Goal: Task Accomplishment & Management: Manage account settings

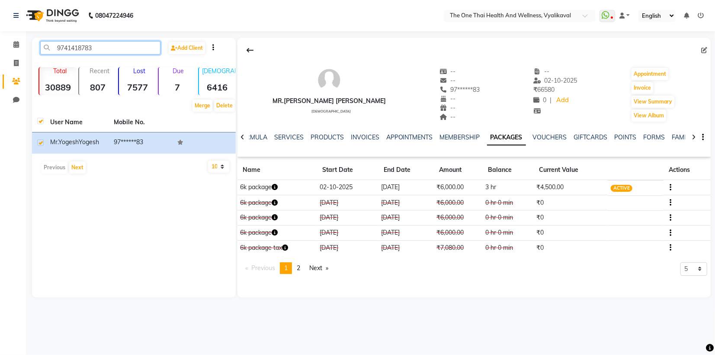
click at [95, 43] on input "9741418783" at bounding box center [100, 47] width 120 height 13
type input "9"
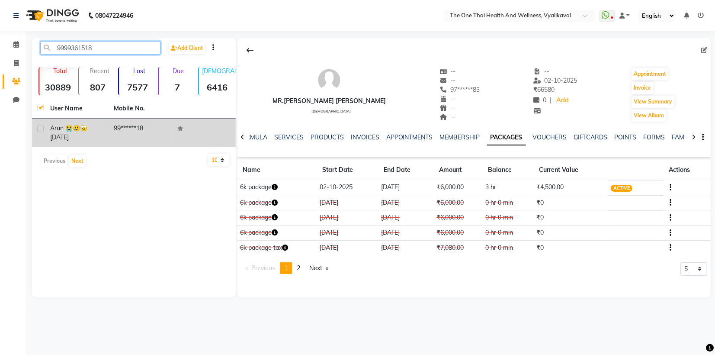
type input "9999361518"
click at [42, 127] on label at bounding box center [40, 128] width 6 height 6
click at [42, 127] on input "checkbox" at bounding box center [40, 129] width 6 height 6
checkbox input "true"
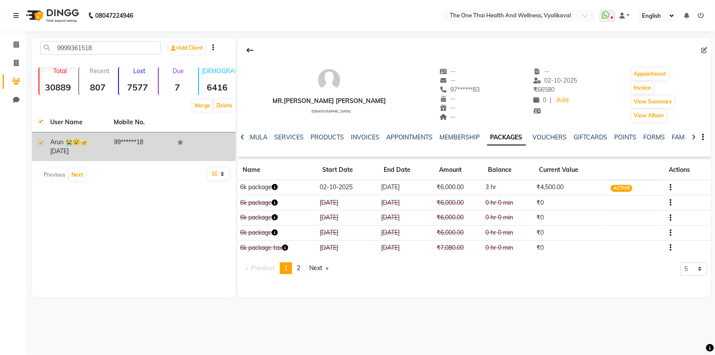
click at [79, 138] on span "Arun 😭😢🤕" at bounding box center [68, 142] width 37 height 8
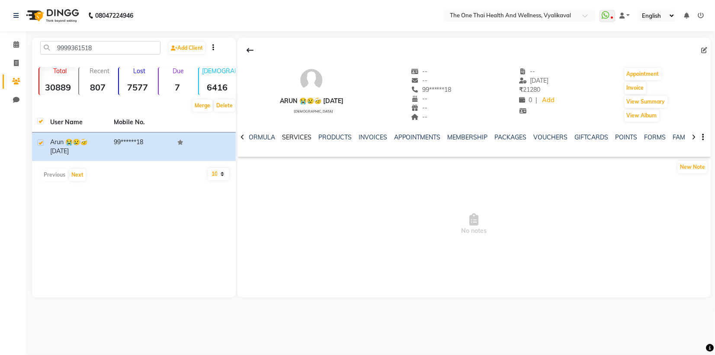
click at [295, 140] on link "SERVICES" at bounding box center [296, 137] width 29 height 8
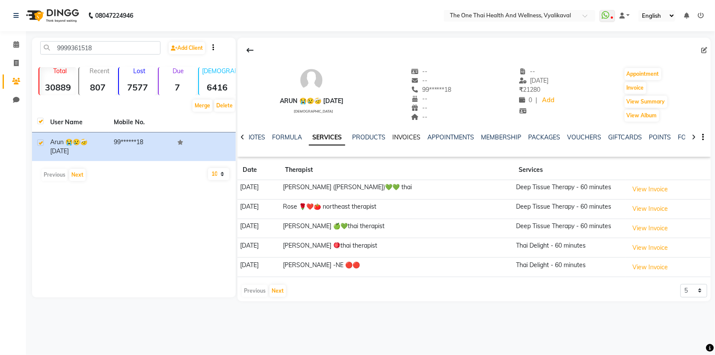
click at [404, 138] on link "INVOICES" at bounding box center [406, 137] width 29 height 8
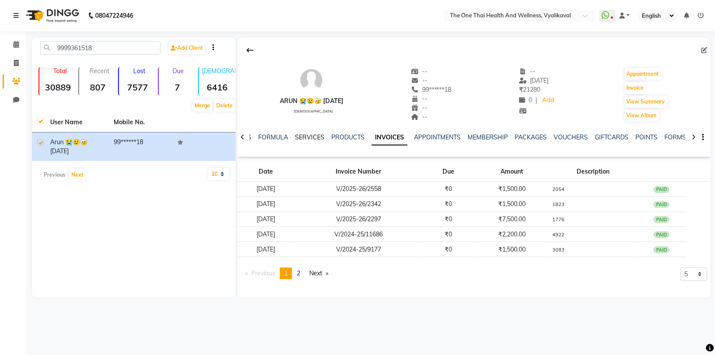
click at [309, 138] on link "SERVICES" at bounding box center [309, 137] width 29 height 8
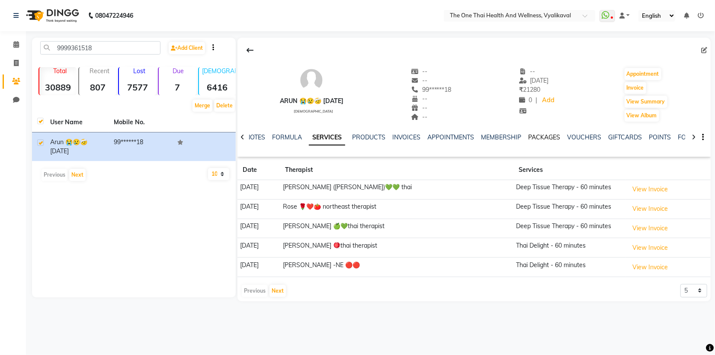
click at [538, 137] on link "PACKAGES" at bounding box center [544, 137] width 32 height 8
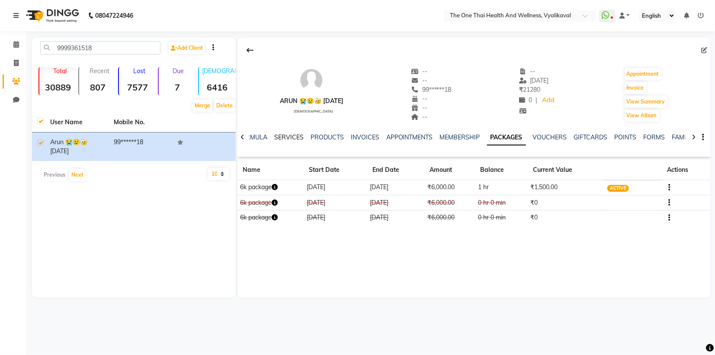
click at [277, 138] on link "SERVICES" at bounding box center [288, 137] width 29 height 8
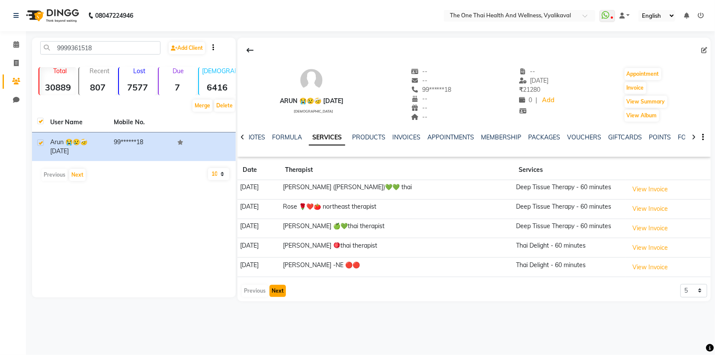
click at [272, 287] on button "Next" at bounding box center [277, 291] width 16 height 12
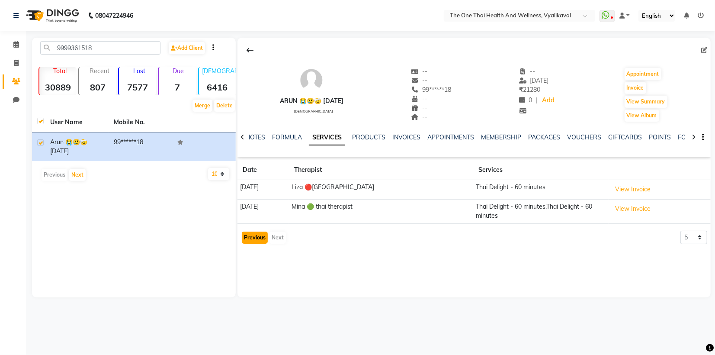
click at [252, 236] on button "Previous" at bounding box center [255, 237] width 26 height 12
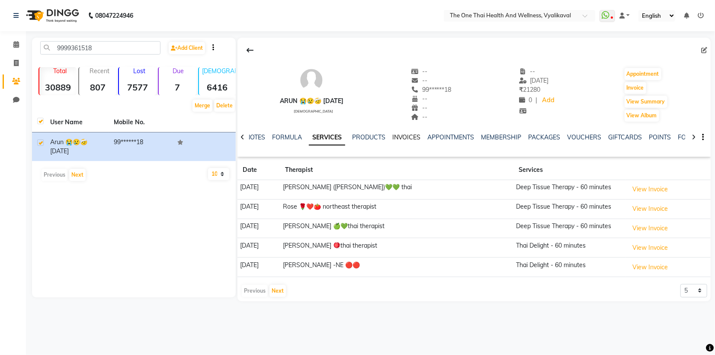
click at [412, 135] on link "INVOICES" at bounding box center [406, 137] width 29 height 8
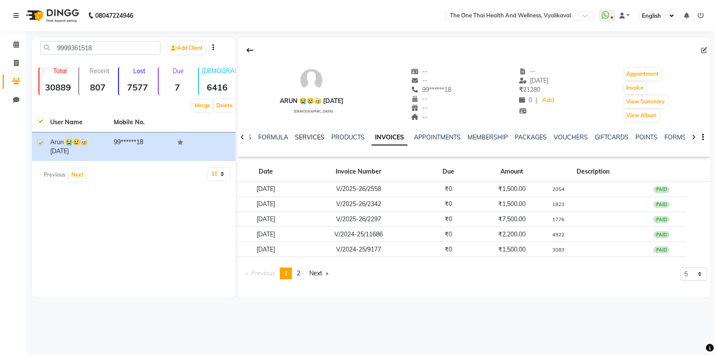
click at [302, 138] on link "SERVICES" at bounding box center [309, 137] width 29 height 8
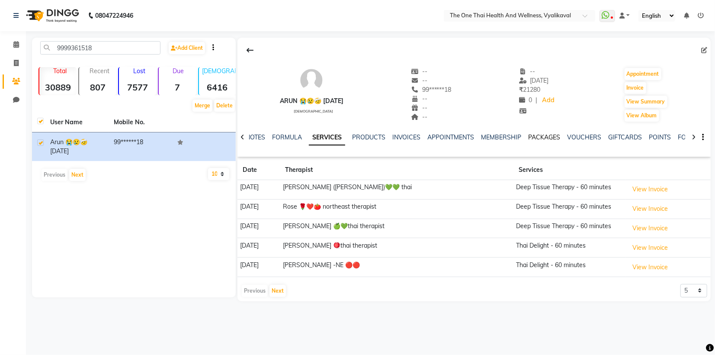
click at [539, 137] on link "PACKAGES" at bounding box center [544, 137] width 32 height 8
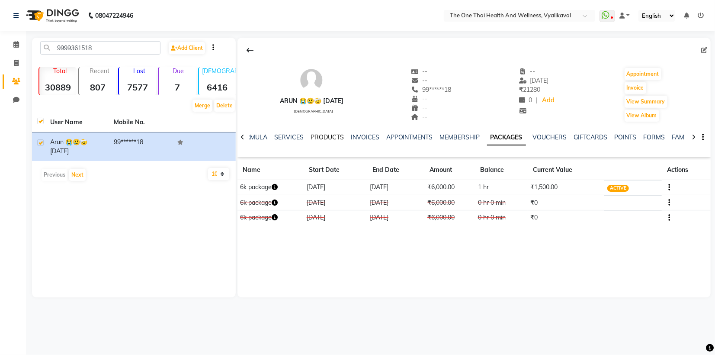
click at [326, 138] on link "PRODUCTS" at bounding box center [327, 137] width 33 height 8
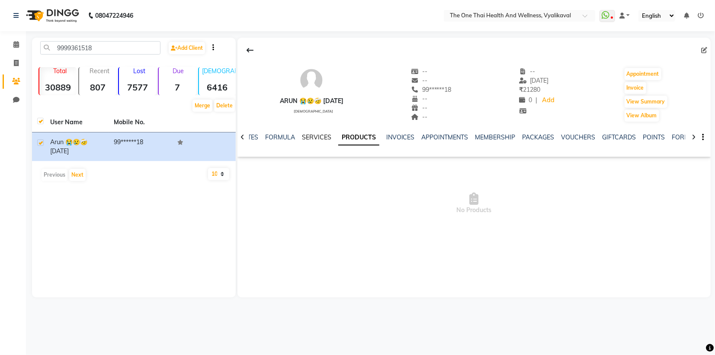
click at [308, 137] on link "SERVICES" at bounding box center [316, 137] width 29 height 8
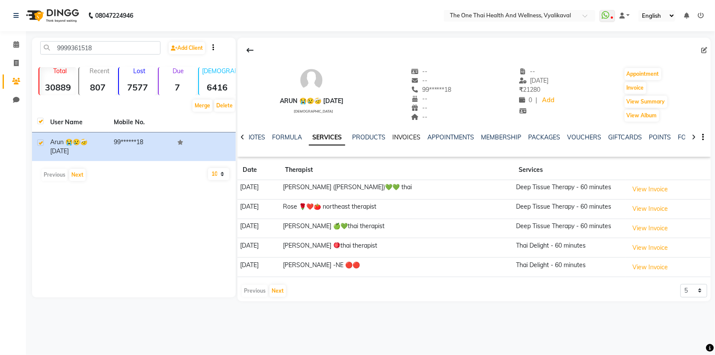
click at [410, 138] on link "INVOICES" at bounding box center [406, 137] width 29 height 8
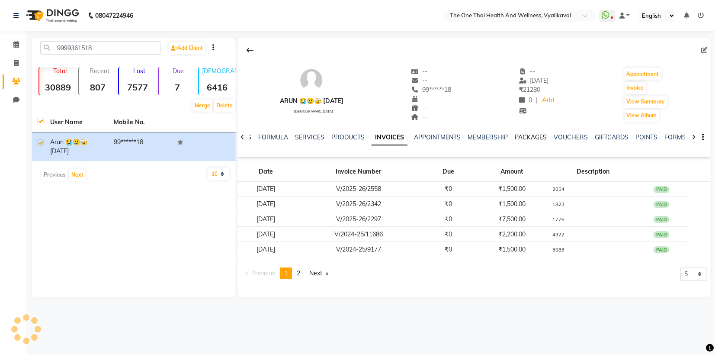
click at [525, 137] on link "PACKAGES" at bounding box center [531, 137] width 32 height 8
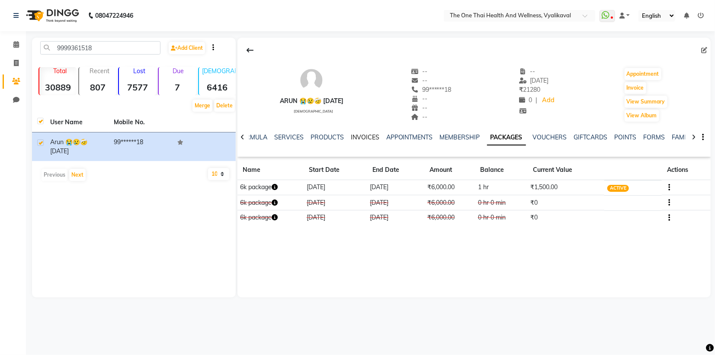
click at [356, 138] on link "INVOICES" at bounding box center [365, 137] width 29 height 8
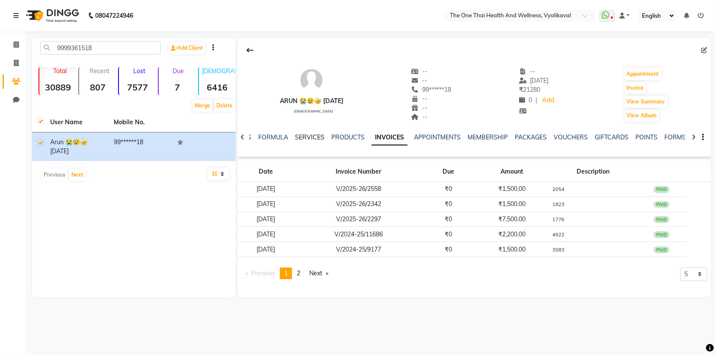
click at [308, 139] on link "SERVICES" at bounding box center [309, 137] width 29 height 8
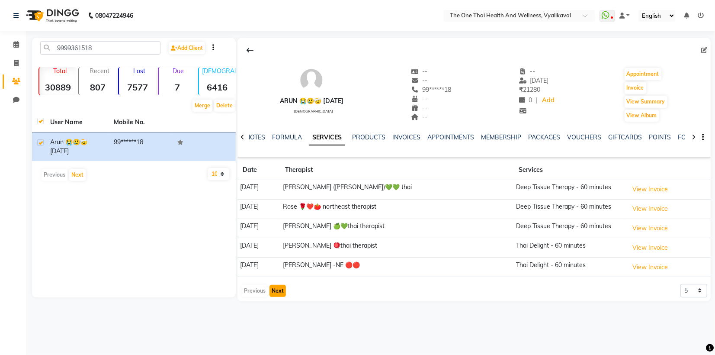
click at [279, 291] on button "Next" at bounding box center [277, 291] width 16 height 12
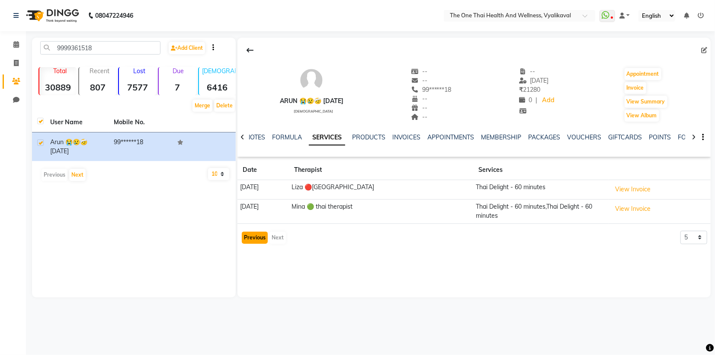
click at [259, 237] on button "Previous" at bounding box center [255, 237] width 26 height 12
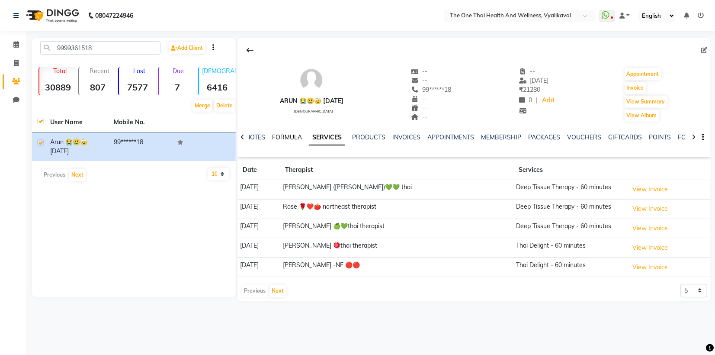
click at [282, 140] on link "FORMULA" at bounding box center [287, 137] width 30 height 8
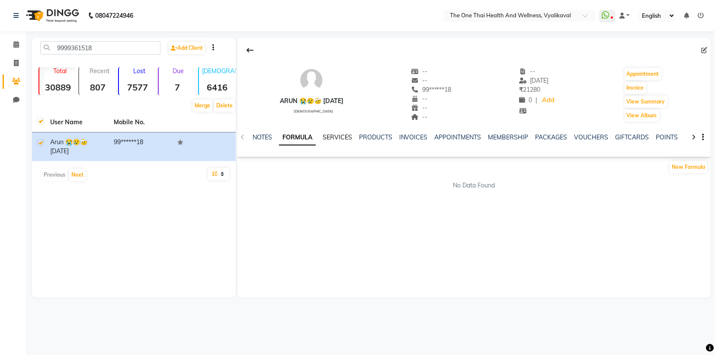
click at [339, 139] on link "SERVICES" at bounding box center [337, 137] width 29 height 8
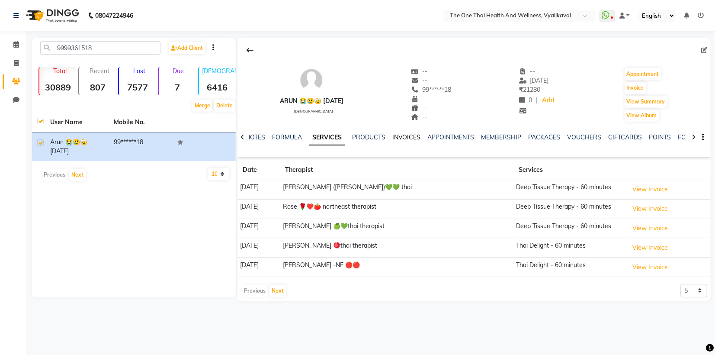
click at [404, 138] on link "INVOICES" at bounding box center [406, 137] width 29 height 8
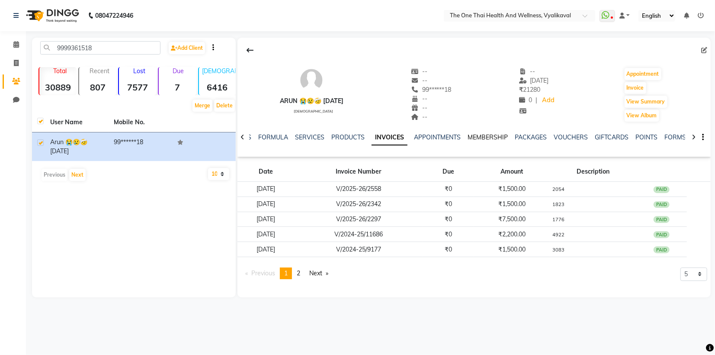
click at [476, 139] on link "MEMBERSHIP" at bounding box center [488, 137] width 40 height 8
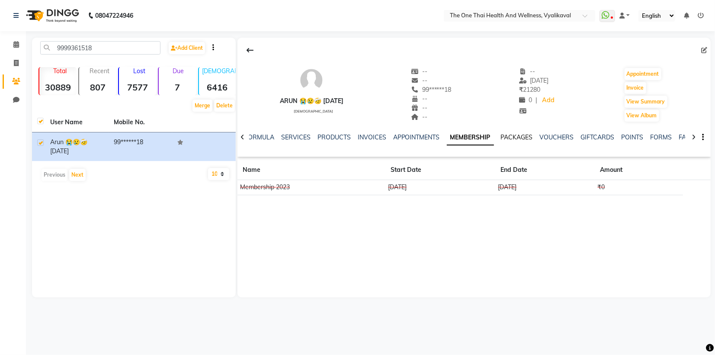
click at [519, 139] on link "PACKAGES" at bounding box center [517, 137] width 32 height 8
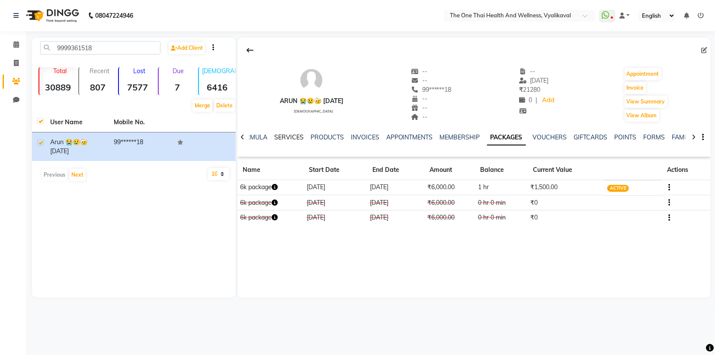
click at [284, 139] on link "SERVICES" at bounding box center [288, 137] width 29 height 8
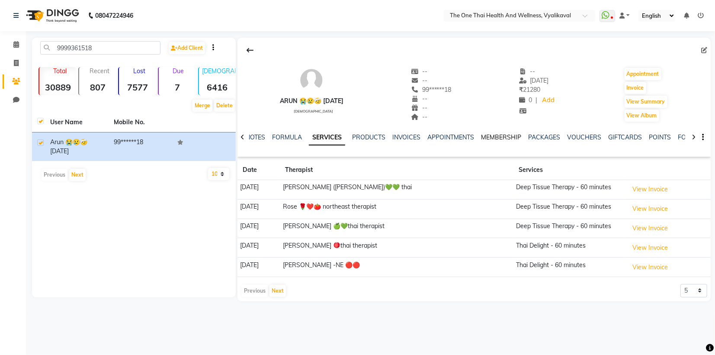
click at [506, 137] on link "MEMBERSHIP" at bounding box center [501, 137] width 40 height 8
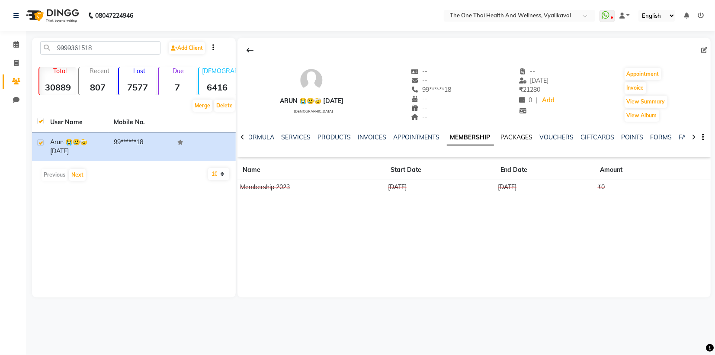
click at [508, 139] on link "PACKAGES" at bounding box center [517, 137] width 32 height 8
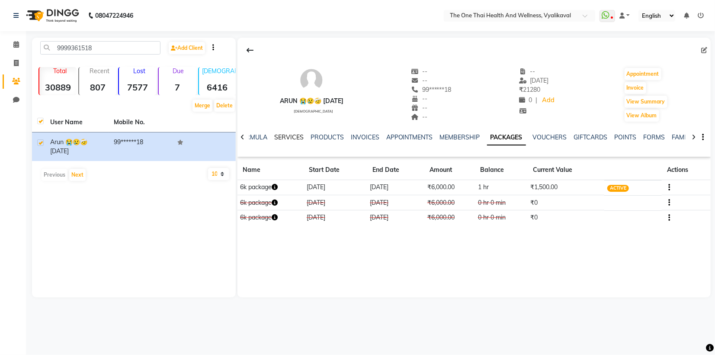
click at [277, 134] on link "SERVICES" at bounding box center [288, 137] width 29 height 8
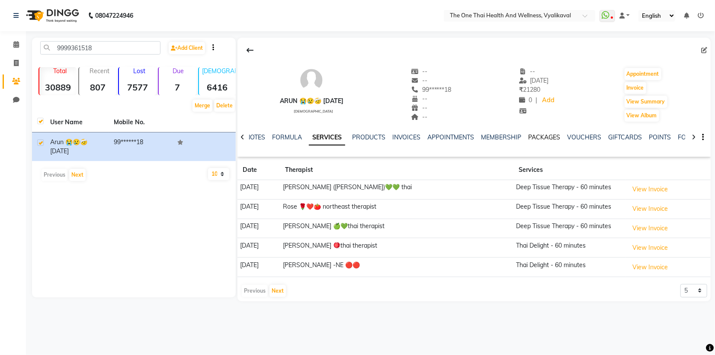
click at [540, 137] on link "PACKAGES" at bounding box center [544, 137] width 32 height 8
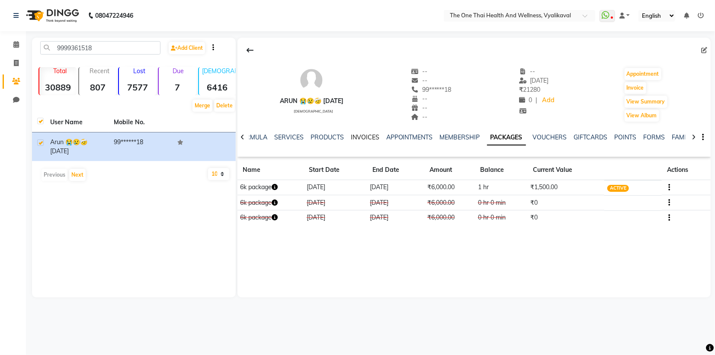
click at [364, 135] on link "INVOICES" at bounding box center [365, 137] width 29 height 8
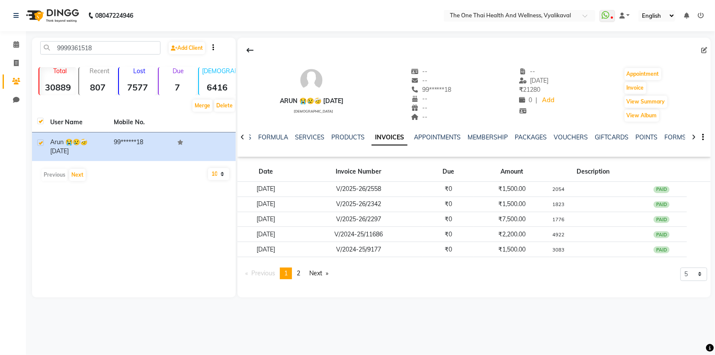
click at [305, 142] on div "NOTES FORMULA SERVICES PRODUCTS INVOICES APPOINTMENTS MEMBERSHIP PACKAGES VOUCH…" at bounding box center [464, 141] width 422 height 16
click at [301, 136] on link "SERVICES" at bounding box center [309, 137] width 29 height 8
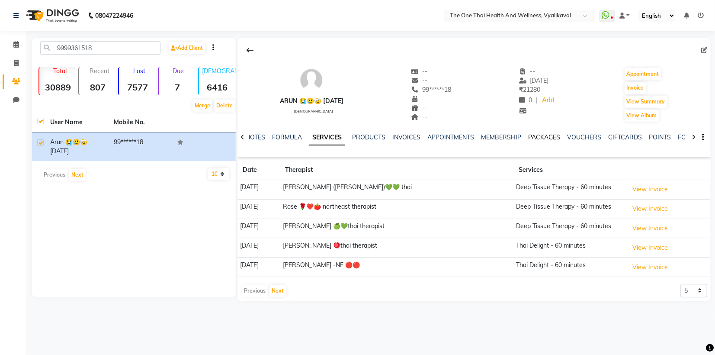
click at [541, 134] on link "PACKAGES" at bounding box center [544, 137] width 32 height 8
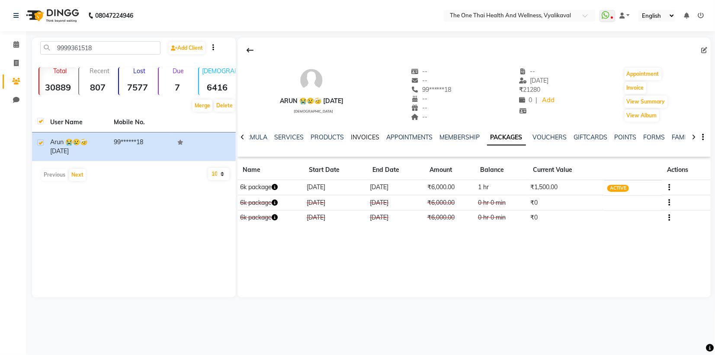
click at [356, 135] on link "INVOICES" at bounding box center [365, 137] width 29 height 8
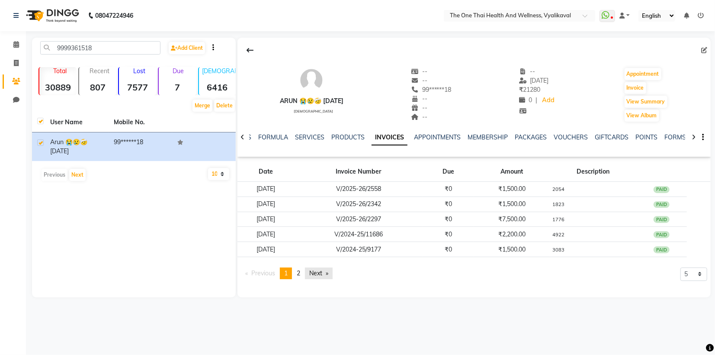
click at [316, 270] on link "Next page" at bounding box center [319, 273] width 28 height 12
click at [304, 136] on link "SERVICES" at bounding box center [309, 137] width 29 height 8
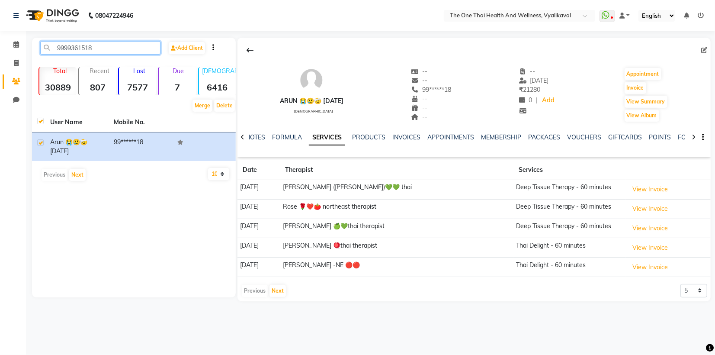
click at [97, 47] on input "9999361518" at bounding box center [100, 47] width 120 height 13
type input "9"
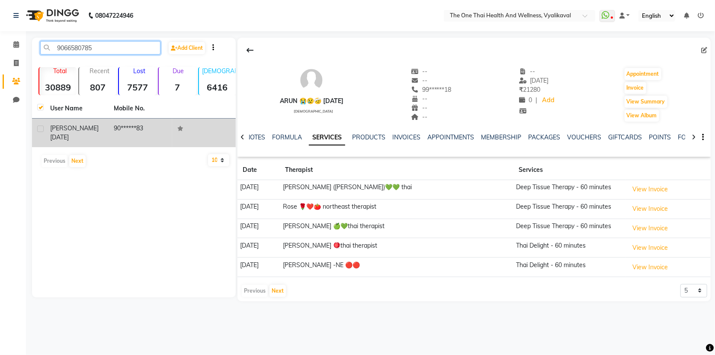
type input "9066580785"
click at [42, 130] on label at bounding box center [40, 128] width 6 height 6
click at [42, 130] on input "checkbox" at bounding box center [40, 129] width 6 height 6
checkbox input "true"
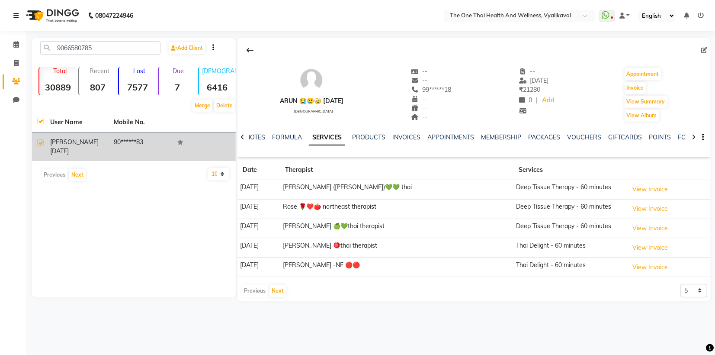
click at [62, 144] on span "[PERSON_NAME]" at bounding box center [74, 142] width 48 height 8
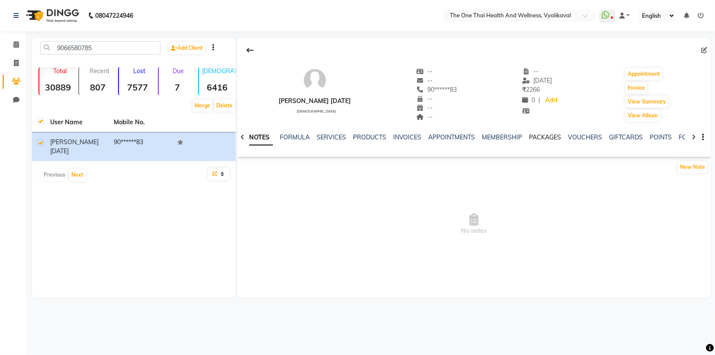
click at [548, 137] on link "PACKAGES" at bounding box center [545, 137] width 32 height 8
click at [286, 137] on link "SERVICES" at bounding box center [288, 137] width 29 height 8
click at [336, 136] on link "SERVICES" at bounding box center [327, 138] width 36 height 16
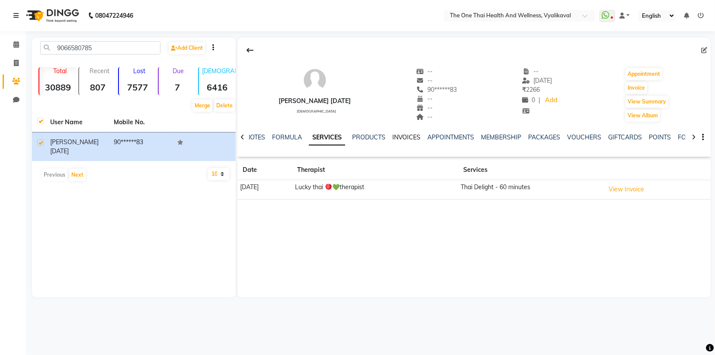
click at [405, 140] on link "INVOICES" at bounding box center [406, 137] width 29 height 8
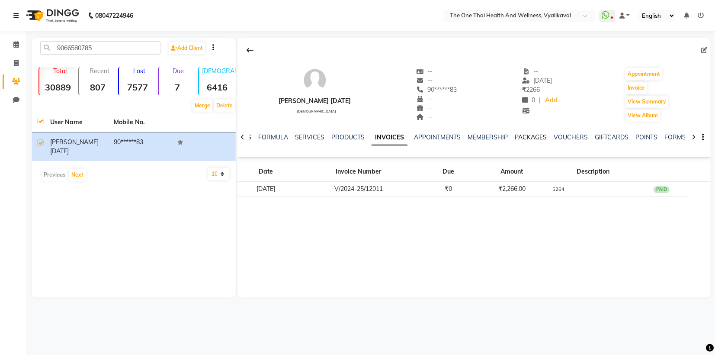
click at [524, 137] on link "PACKAGES" at bounding box center [531, 137] width 32 height 8
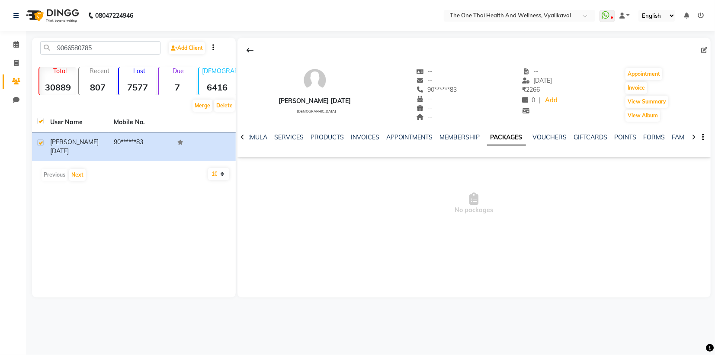
click at [499, 140] on link "PACKAGES" at bounding box center [506, 138] width 39 height 16
click at [286, 137] on link "SERVICES" at bounding box center [288, 137] width 29 height 8
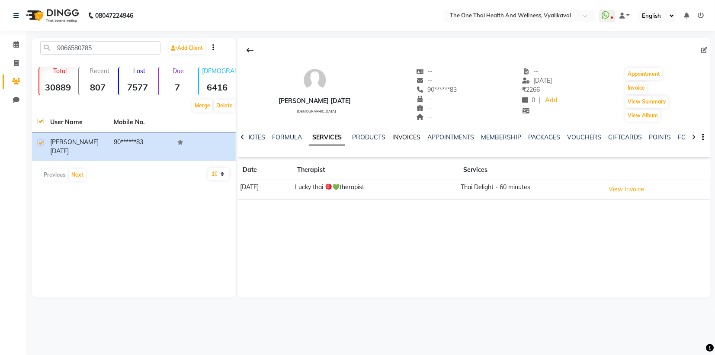
click at [399, 139] on link "INVOICES" at bounding box center [406, 137] width 29 height 8
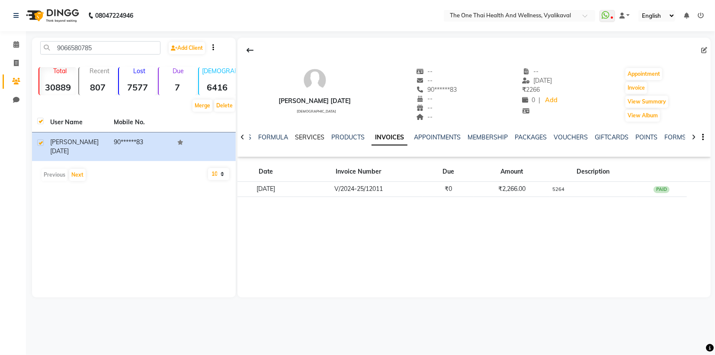
click at [304, 138] on link "SERVICES" at bounding box center [309, 137] width 29 height 8
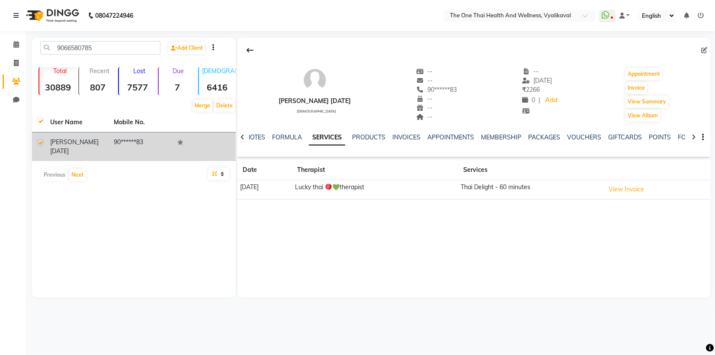
click at [106, 149] on td "[PERSON_NAME] [DATE]" at bounding box center [77, 146] width 64 height 29
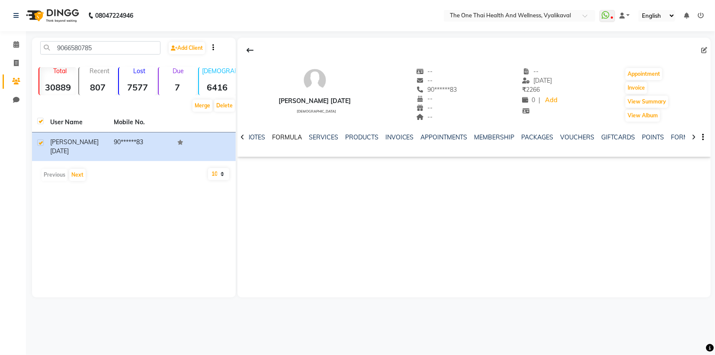
click at [288, 136] on link "FORMULA" at bounding box center [287, 137] width 30 height 8
click at [409, 139] on link "INVOICES" at bounding box center [413, 137] width 29 height 8
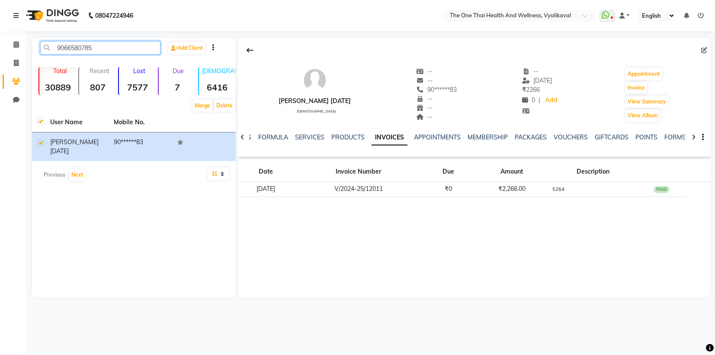
click at [111, 43] on input "9066580785" at bounding box center [100, 47] width 120 height 13
type input "9"
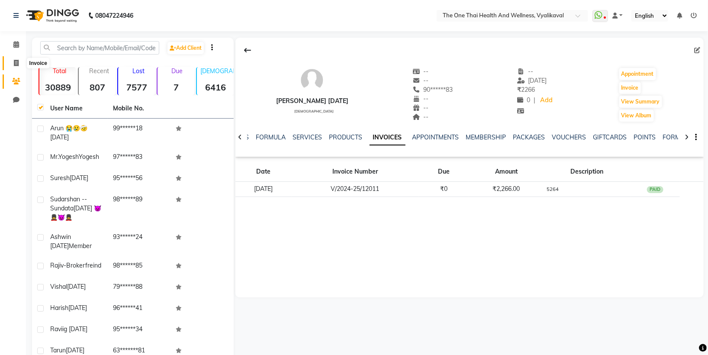
click at [16, 66] on icon at bounding box center [16, 63] width 5 height 6
select select "service"
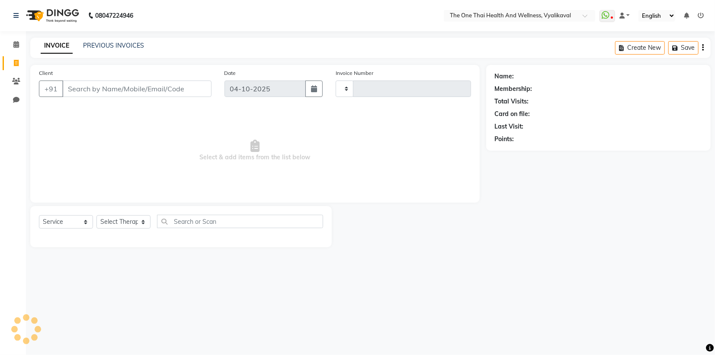
type input "2697"
select select "5972"
click at [21, 81] on span at bounding box center [16, 82] width 15 height 10
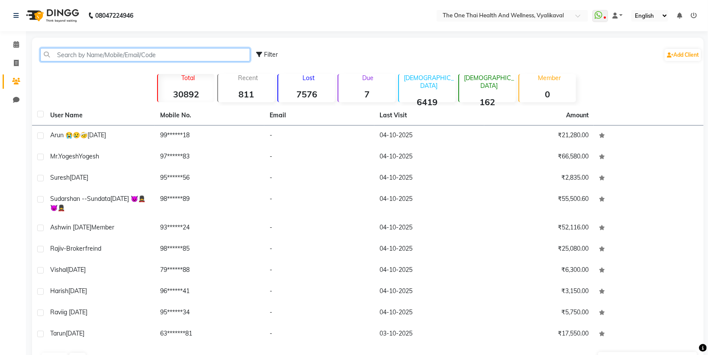
click at [70, 52] on input "text" at bounding box center [145, 54] width 210 height 13
click at [77, 56] on input "text" at bounding box center [145, 54] width 210 height 13
click at [62, 61] on input "text" at bounding box center [145, 54] width 210 height 13
click at [64, 57] on input "text" at bounding box center [145, 54] width 210 height 13
click at [17, 64] on icon at bounding box center [16, 63] width 5 height 6
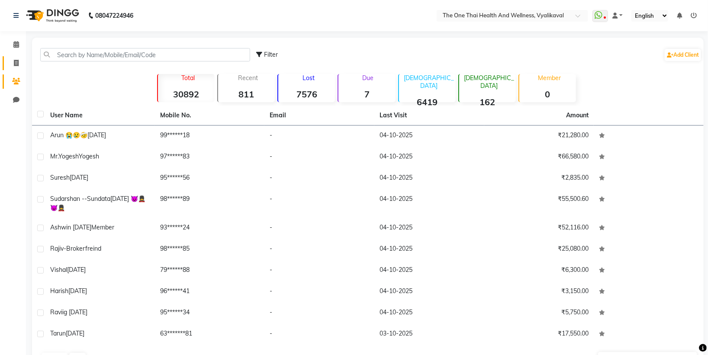
select select "service"
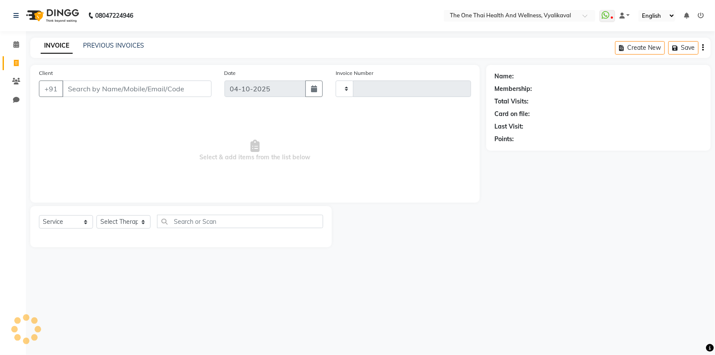
type input "2697"
select select "5972"
click at [17, 78] on icon at bounding box center [16, 81] width 8 height 6
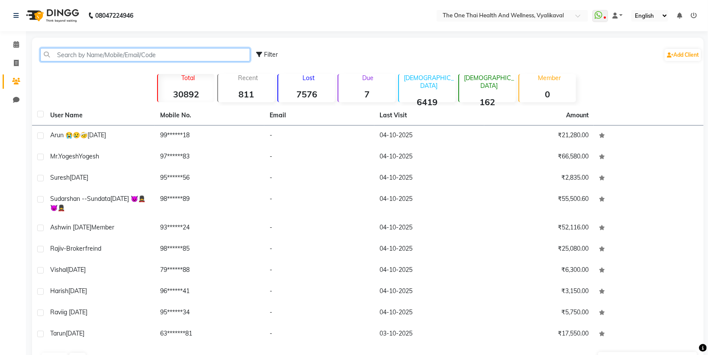
click at [58, 56] on input "text" at bounding box center [145, 54] width 210 height 13
click at [64, 58] on input "text" at bounding box center [145, 54] width 210 height 13
click at [20, 63] on span at bounding box center [16, 63] width 15 height 10
select select "service"
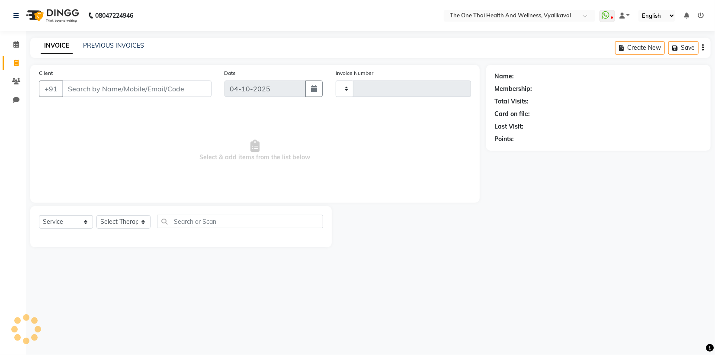
type input "2697"
select select "5972"
click at [18, 78] on icon at bounding box center [16, 81] width 8 height 6
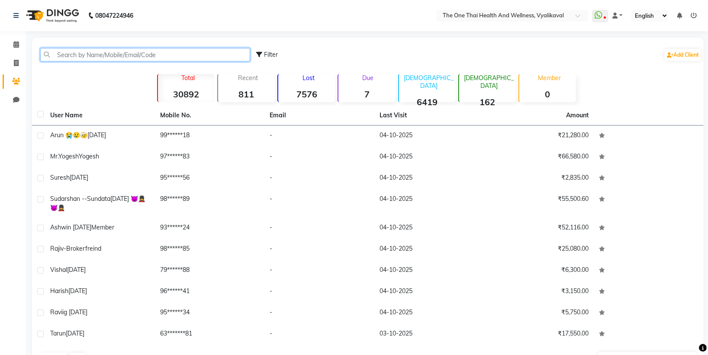
click at [61, 55] on input "text" at bounding box center [145, 54] width 210 height 13
click at [74, 54] on input "text" at bounding box center [145, 54] width 210 height 13
click at [80, 54] on input "text" at bounding box center [145, 54] width 210 height 13
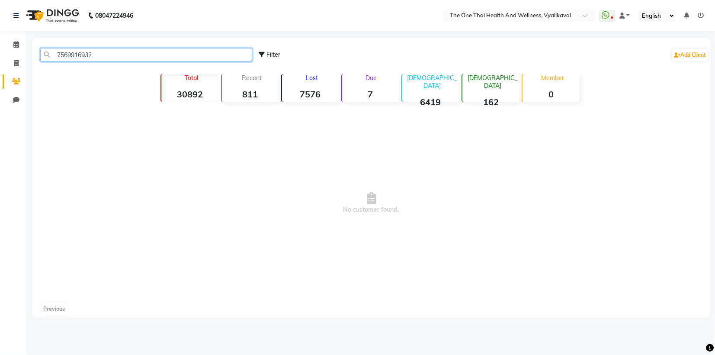
type input "7569916932"
click at [14, 65] on icon at bounding box center [16, 63] width 5 height 6
select select "5972"
select select "service"
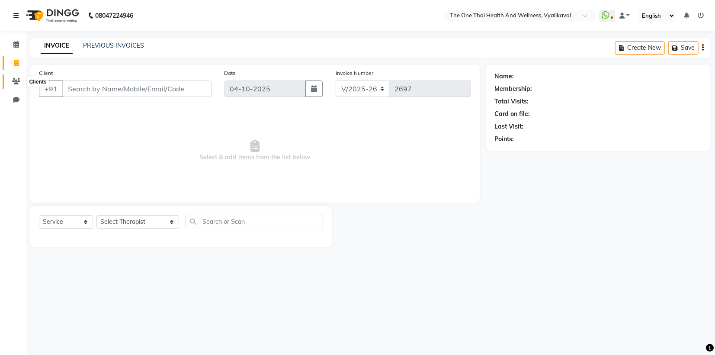
click at [13, 83] on icon at bounding box center [16, 81] width 8 height 6
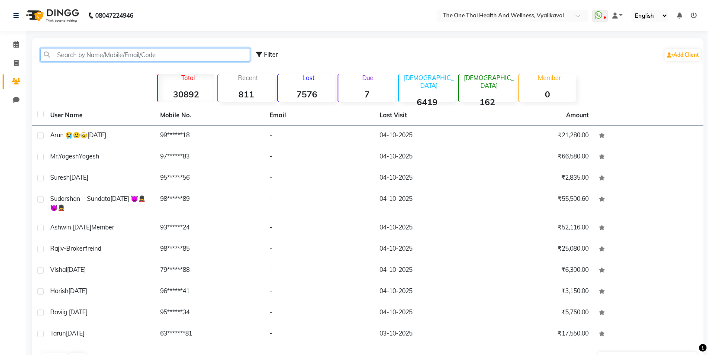
click at [62, 55] on input "text" at bounding box center [145, 54] width 210 height 13
click at [101, 61] on input "text" at bounding box center [145, 54] width 210 height 13
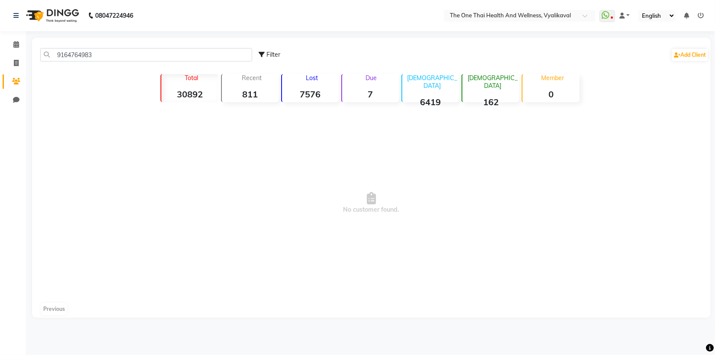
click at [199, 244] on span "No customer found." at bounding box center [371, 203] width 679 height 195
click at [135, 51] on input "9164764983" at bounding box center [146, 54] width 212 height 13
type input "9"
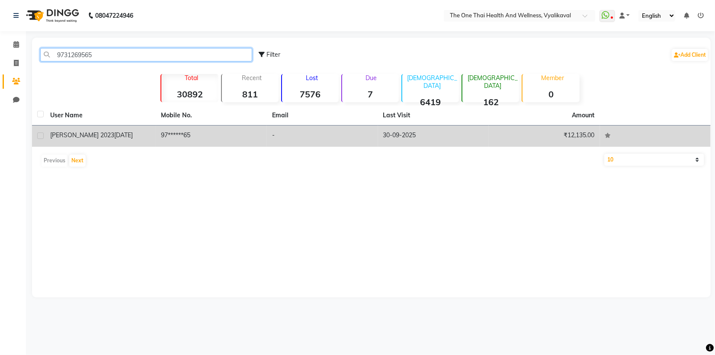
type input "9731269565"
click at [39, 136] on label at bounding box center [40, 135] width 6 height 6
click at [39, 136] on input "checkbox" at bounding box center [40, 136] width 6 height 6
checkbox input "true"
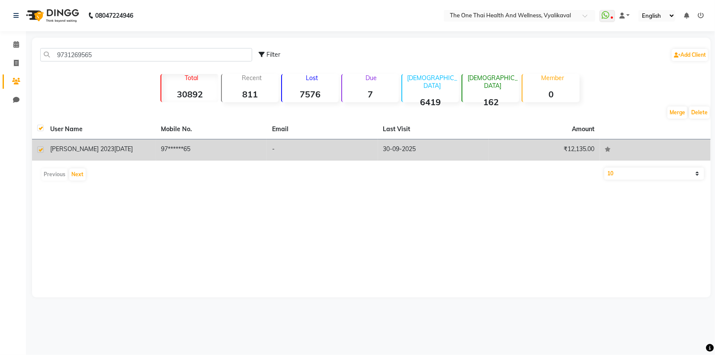
click at [66, 143] on td "[PERSON_NAME] 2023 [DATE]" at bounding box center [100, 149] width 111 height 21
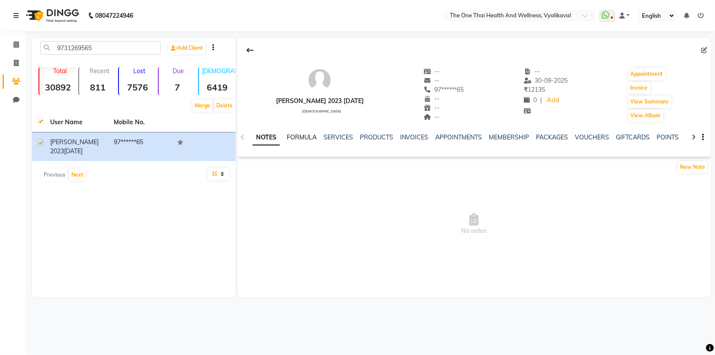
click at [298, 140] on link "FORMULA" at bounding box center [302, 137] width 30 height 8
click at [540, 136] on link "PACKAGES" at bounding box center [551, 137] width 32 height 8
click at [289, 140] on link "SERVICES" at bounding box center [288, 137] width 29 height 8
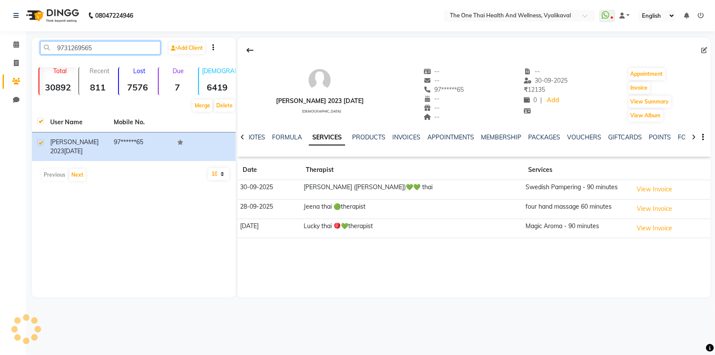
click at [100, 50] on input "9731269565" at bounding box center [100, 47] width 120 height 13
type input "9"
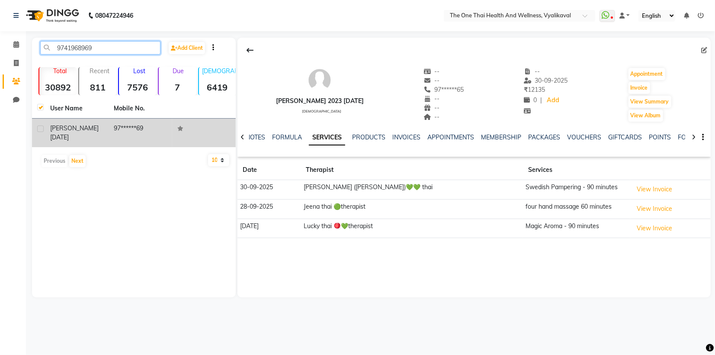
type input "9741968969"
click at [43, 125] on td at bounding box center [38, 133] width 13 height 29
click at [41, 126] on label at bounding box center [40, 128] width 6 height 6
click at [41, 126] on input "checkbox" at bounding box center [40, 129] width 6 height 6
checkbox input "true"
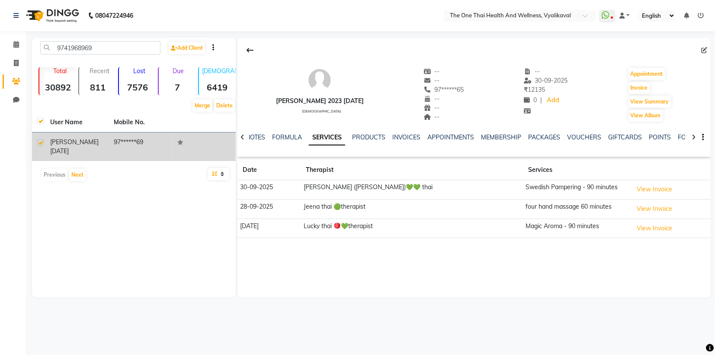
click at [69, 147] on span "[DATE]" at bounding box center [59, 151] width 19 height 8
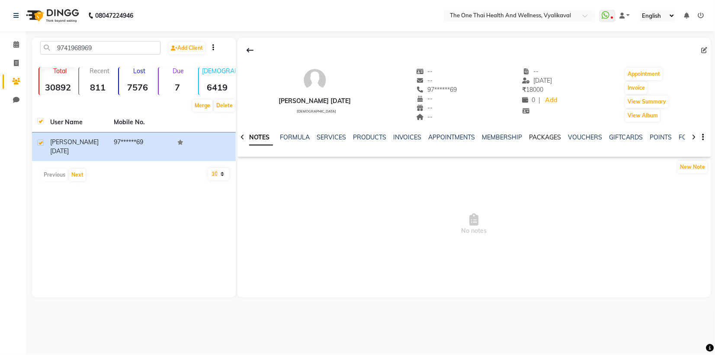
click at [540, 135] on link "PACKAGES" at bounding box center [545, 137] width 32 height 8
click at [283, 137] on link "SERVICES" at bounding box center [288, 137] width 29 height 8
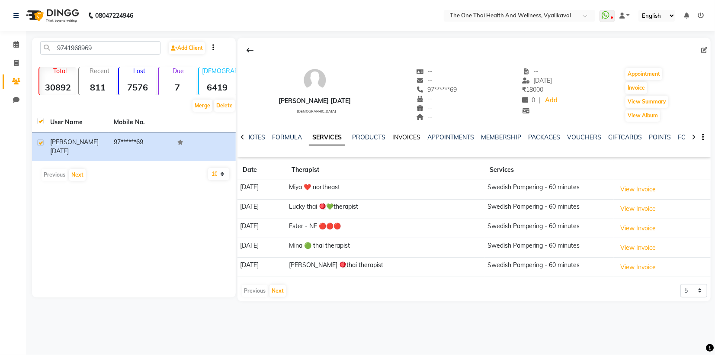
click at [408, 138] on link "INVOICES" at bounding box center [406, 137] width 29 height 8
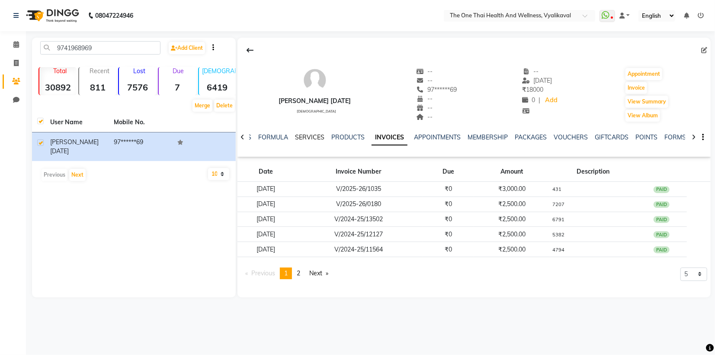
click at [300, 138] on link "SERVICES" at bounding box center [309, 137] width 29 height 8
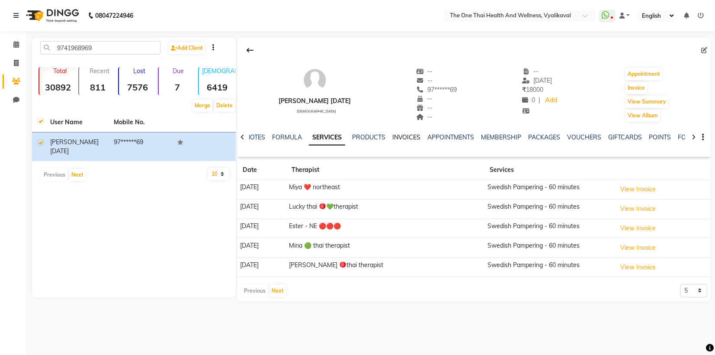
click at [401, 137] on link "INVOICES" at bounding box center [406, 137] width 29 height 8
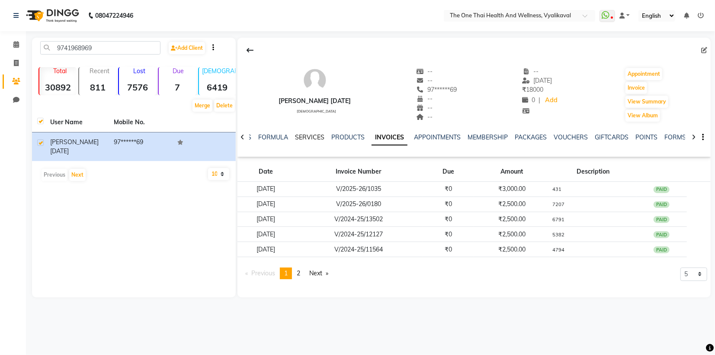
click at [311, 138] on link "SERVICES" at bounding box center [309, 137] width 29 height 8
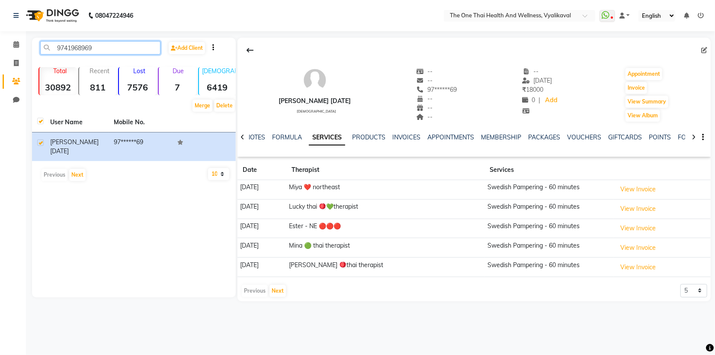
click at [96, 46] on input "9741968969" at bounding box center [100, 47] width 120 height 13
type input "9"
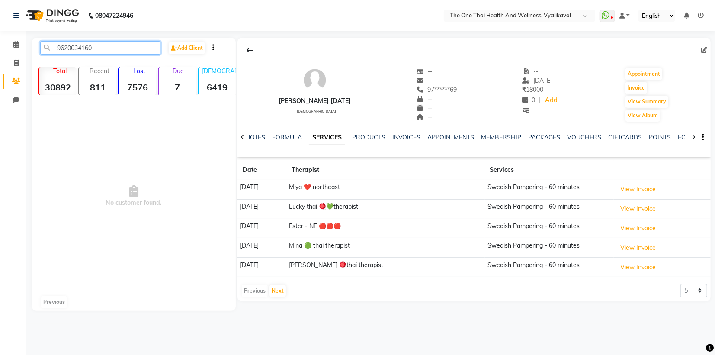
type input "9620034160"
click at [15, 58] on span at bounding box center [16, 63] width 15 height 10
select select "5972"
select select "service"
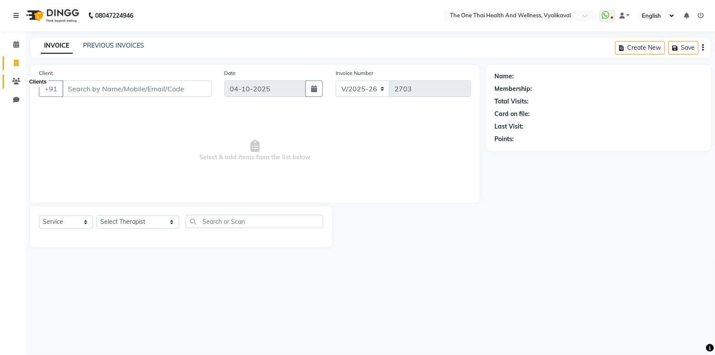
click at [15, 78] on icon at bounding box center [16, 81] width 8 height 6
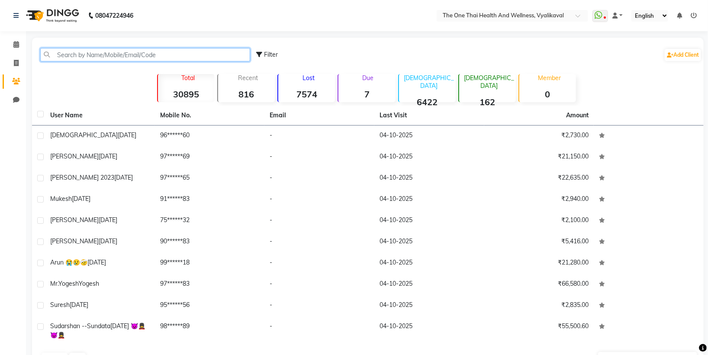
click at [100, 60] on input "text" at bounding box center [145, 54] width 210 height 13
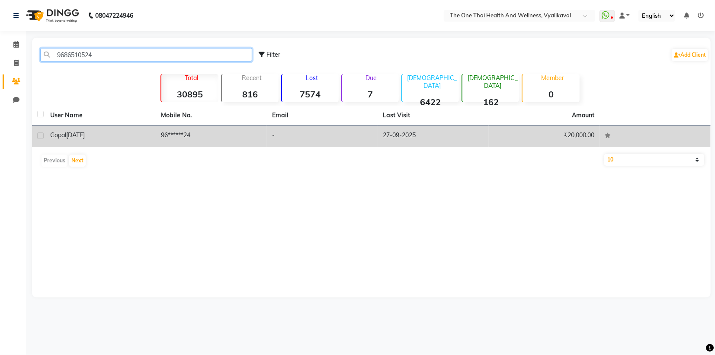
type input "9686510524"
click at [39, 134] on label at bounding box center [40, 135] width 6 height 6
click at [39, 134] on input "checkbox" at bounding box center [40, 136] width 6 height 6
checkbox input "true"
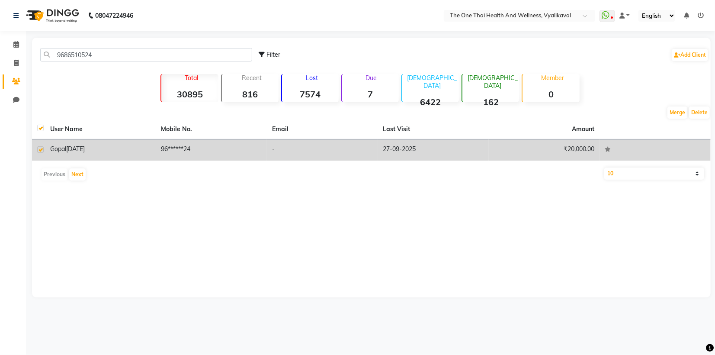
click at [73, 143] on td "gopal [DATE]" at bounding box center [100, 149] width 111 height 21
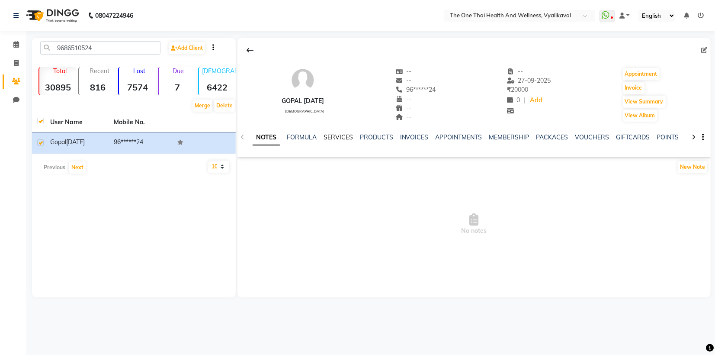
click at [331, 135] on link "SERVICES" at bounding box center [337, 137] width 29 height 8
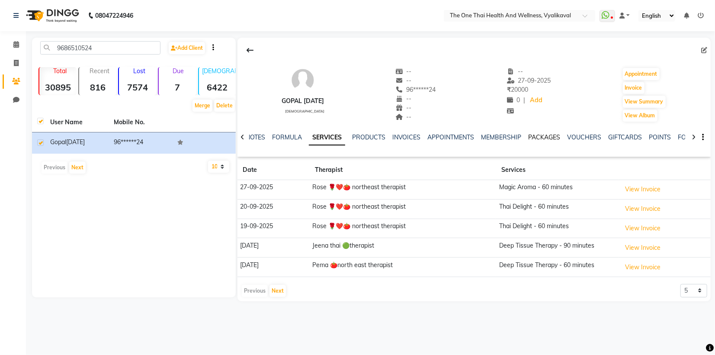
click at [540, 133] on link "PACKAGES" at bounding box center [544, 137] width 32 height 8
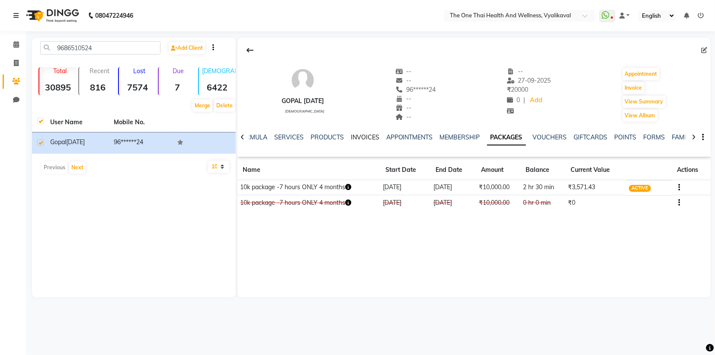
click at [361, 137] on link "INVOICES" at bounding box center [365, 137] width 29 height 8
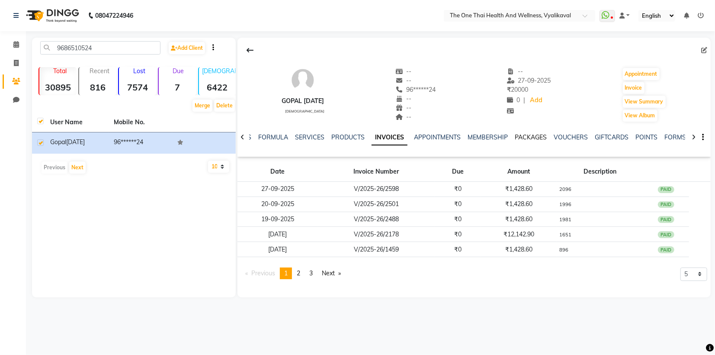
click at [522, 138] on link "PACKAGES" at bounding box center [531, 137] width 32 height 8
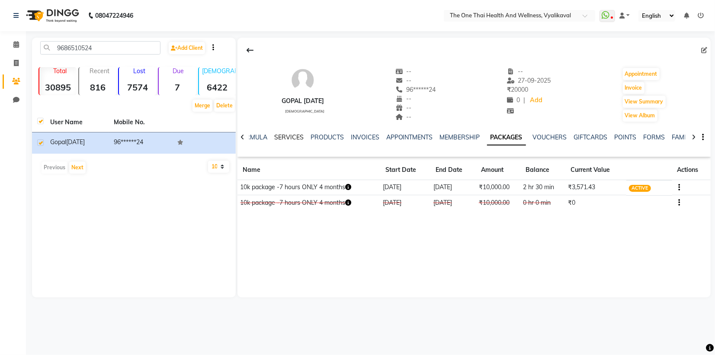
click at [287, 138] on link "SERVICES" at bounding box center [288, 137] width 29 height 8
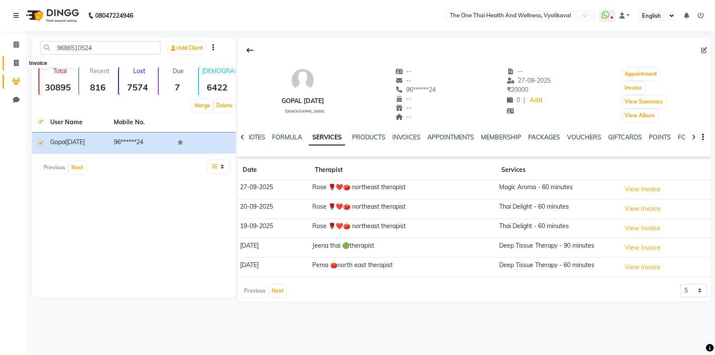
click at [17, 61] on icon at bounding box center [16, 63] width 5 height 6
select select "service"
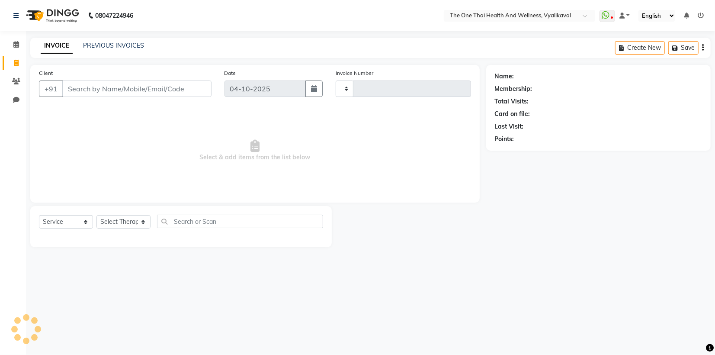
type input "2703"
select select "5972"
click at [14, 81] on icon at bounding box center [16, 81] width 8 height 6
